Goal: Find specific page/section: Find specific page/section

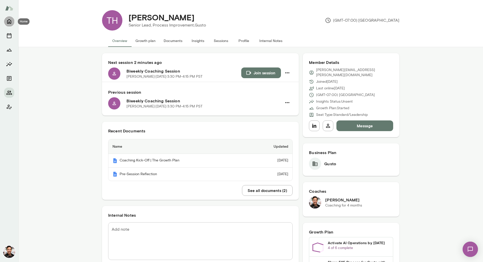
click at [8, 22] on icon "Home" at bounding box center [9, 21] width 4 height 5
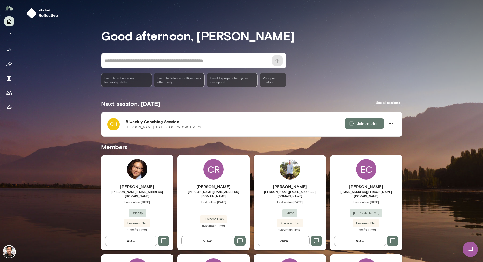
scroll to position [532, 0]
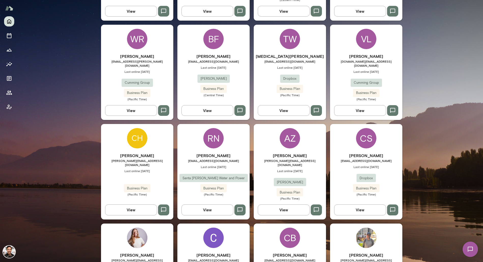
click at [178, 120] on div "BF [PERSON_NAME] [EMAIL_ADDRESS][DOMAIN_NAME] Last online [DATE] [PERSON_NAME] …" at bounding box center [214, 72] width 72 height 95
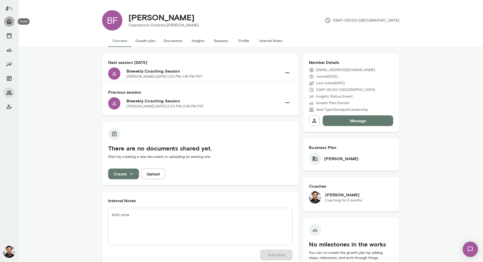
click at [9, 21] on icon "Home" at bounding box center [9, 21] width 6 height 6
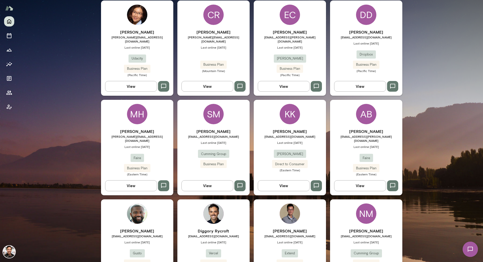
scroll to position [437, 0]
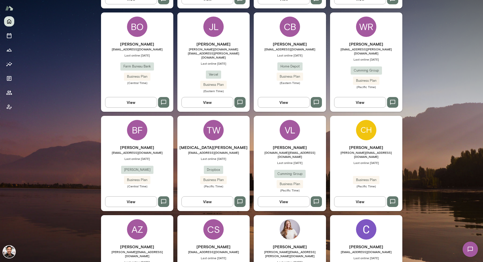
click at [376, 116] on div "[PERSON_NAME] [PERSON_NAME][EMAIL_ADDRESS][DOMAIN_NAME] Last online [DATE] Busi…" at bounding box center [366, 163] width 72 height 95
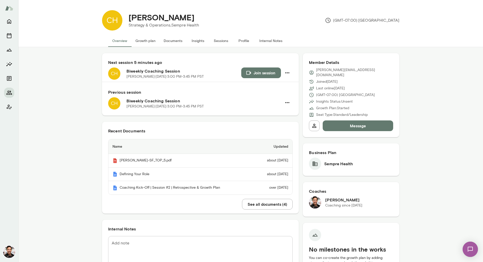
click at [282, 90] on h6 "Previous session" at bounding box center [200, 92] width 185 height 6
click at [222, 43] on button "Sessions" at bounding box center [221, 41] width 23 height 12
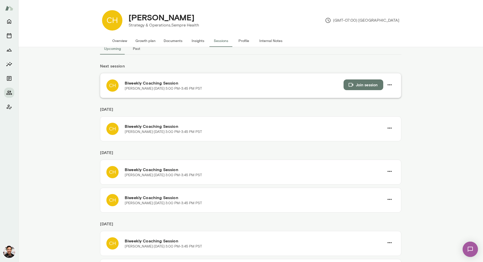
scroll to position [1, 0]
